Goal: Task Accomplishment & Management: Manage account settings

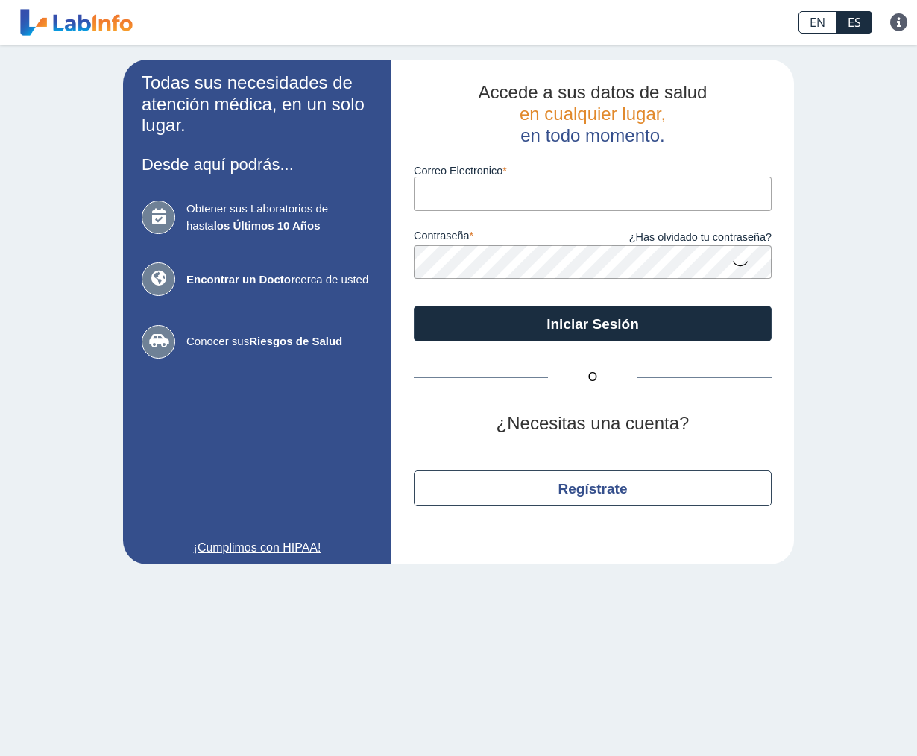
click at [453, 198] on input "Correo Electronico" at bounding box center [593, 194] width 358 height 34
type input "[EMAIL_ADDRESS][DOMAIN_NAME]"
click at [414, 306] on button "Iniciar Sesión" at bounding box center [593, 324] width 358 height 36
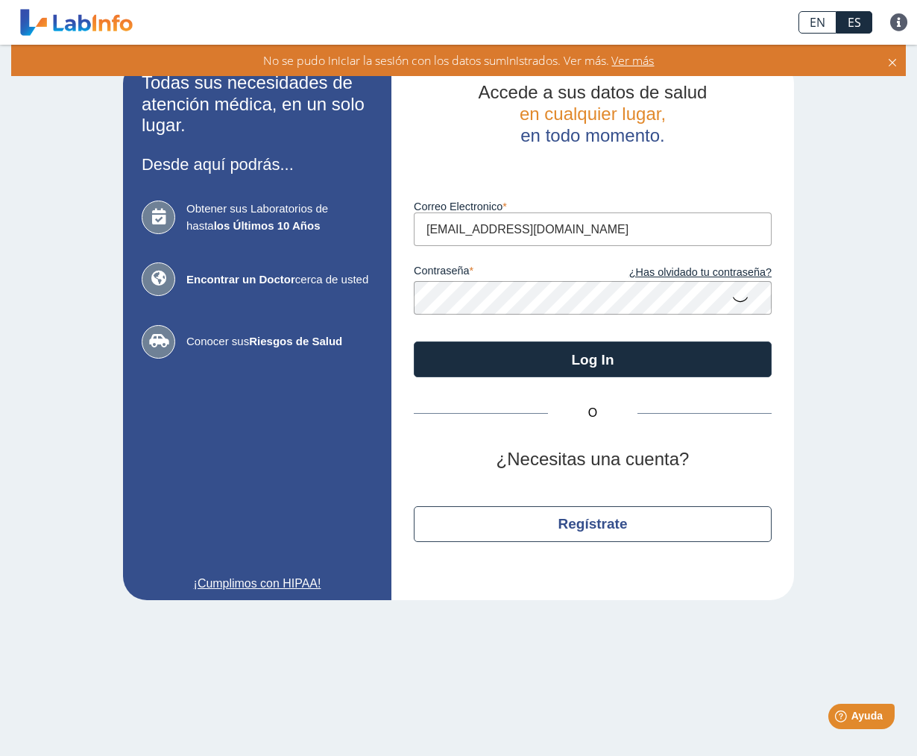
click at [737, 301] on icon at bounding box center [741, 298] width 18 height 29
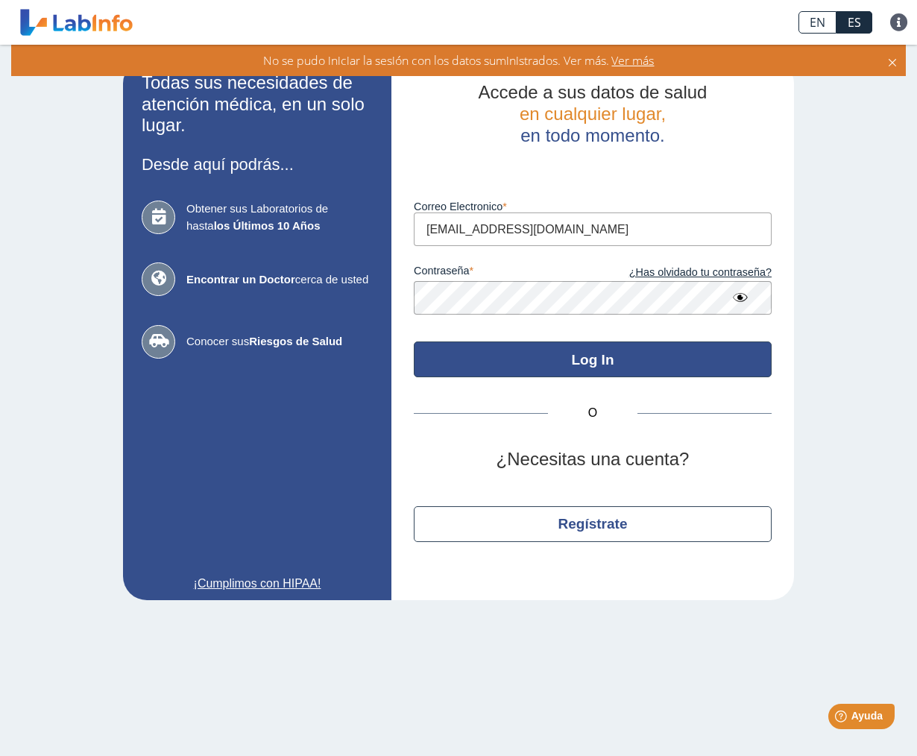
click at [696, 370] on button "Log In" at bounding box center [593, 360] width 358 height 36
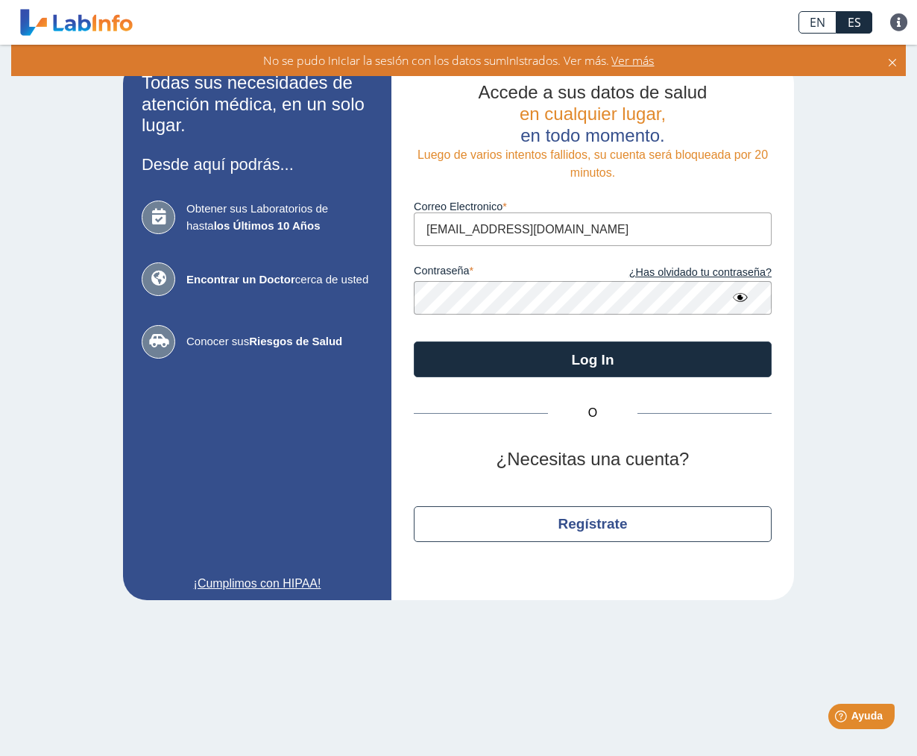
click at [362, 310] on app-login "Todas sus necesidades de atención médica, en un solo lugar. Desde aquí podrás..…" at bounding box center [458, 330] width 671 height 541
click at [222, 284] on app-login "Todas sus necesidades de atención médica, en un solo lugar. Desde aquí podrás..…" at bounding box center [458, 330] width 671 height 541
click at [268, 301] on app-login "Todas sus necesidades de atención médica, en un solo lugar. Desde aquí podrás..…" at bounding box center [458, 330] width 671 height 541
click at [414, 342] on button "Log In" at bounding box center [593, 360] width 358 height 36
click at [315, 302] on app-login "Todas sus necesidades de atención médica, en un solo lugar. Desde aquí podrás..…" at bounding box center [458, 330] width 671 height 541
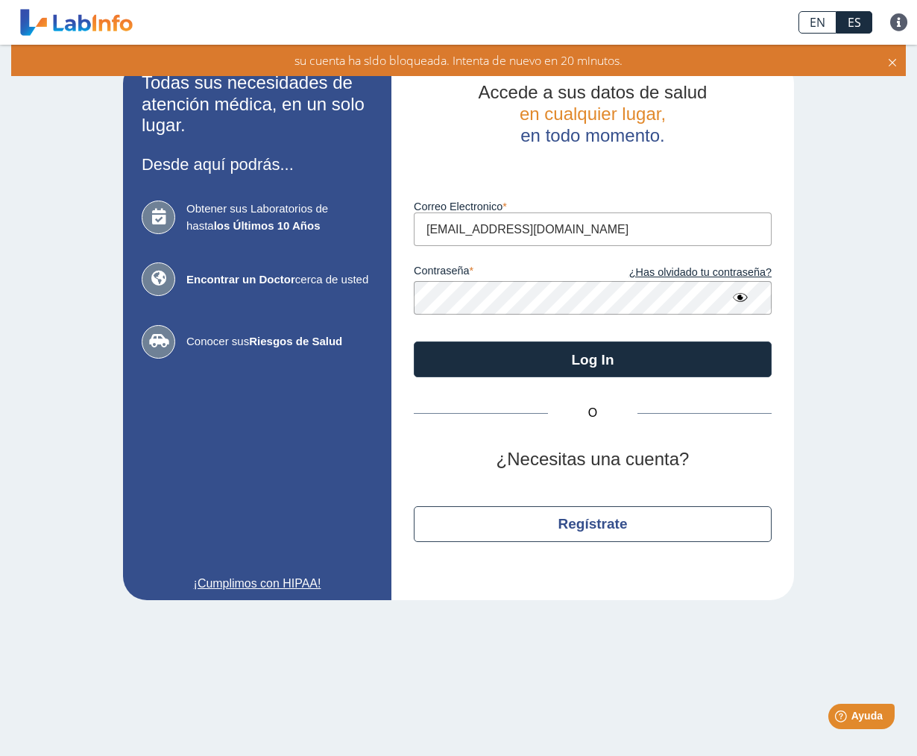
click at [890, 61] on icon at bounding box center [893, 60] width 12 height 16
